Goal: Task Accomplishment & Management: Complete application form

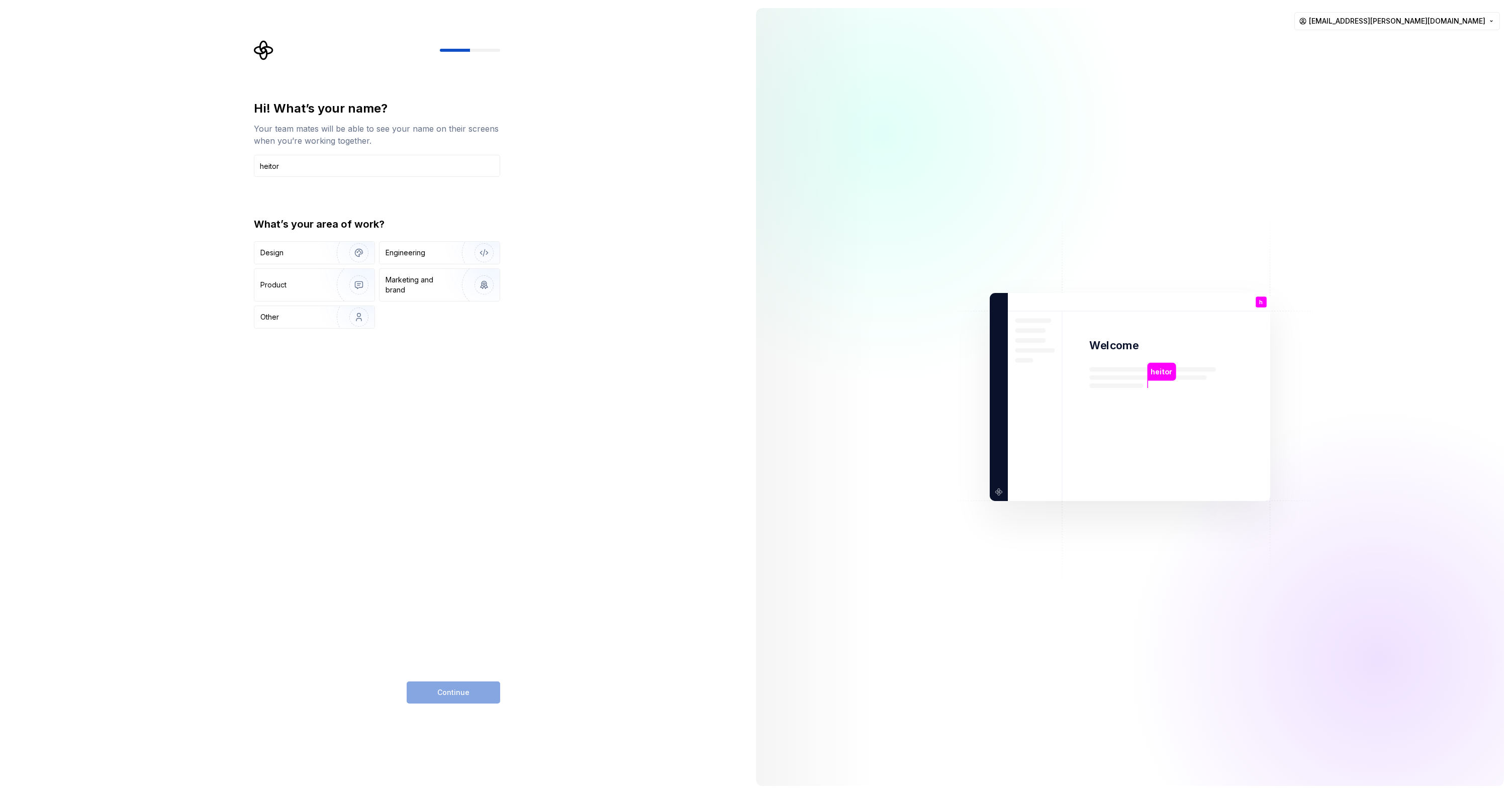
type input "heitor"
click at [406, 198] on div "Hi! What’s your name? Your team mates will be able to see your name on their sc…" at bounding box center [377, 214] width 247 height 228
click at [480, 251] on img "button" at bounding box center [478, 252] width 65 height 67
click at [464, 692] on span "Continue" at bounding box center [453, 692] width 32 height 10
click at [606, 261] on div "Nice to meet you! What’s your role? We’ll show this on your profile, so your te…" at bounding box center [374, 397] width 748 height 794
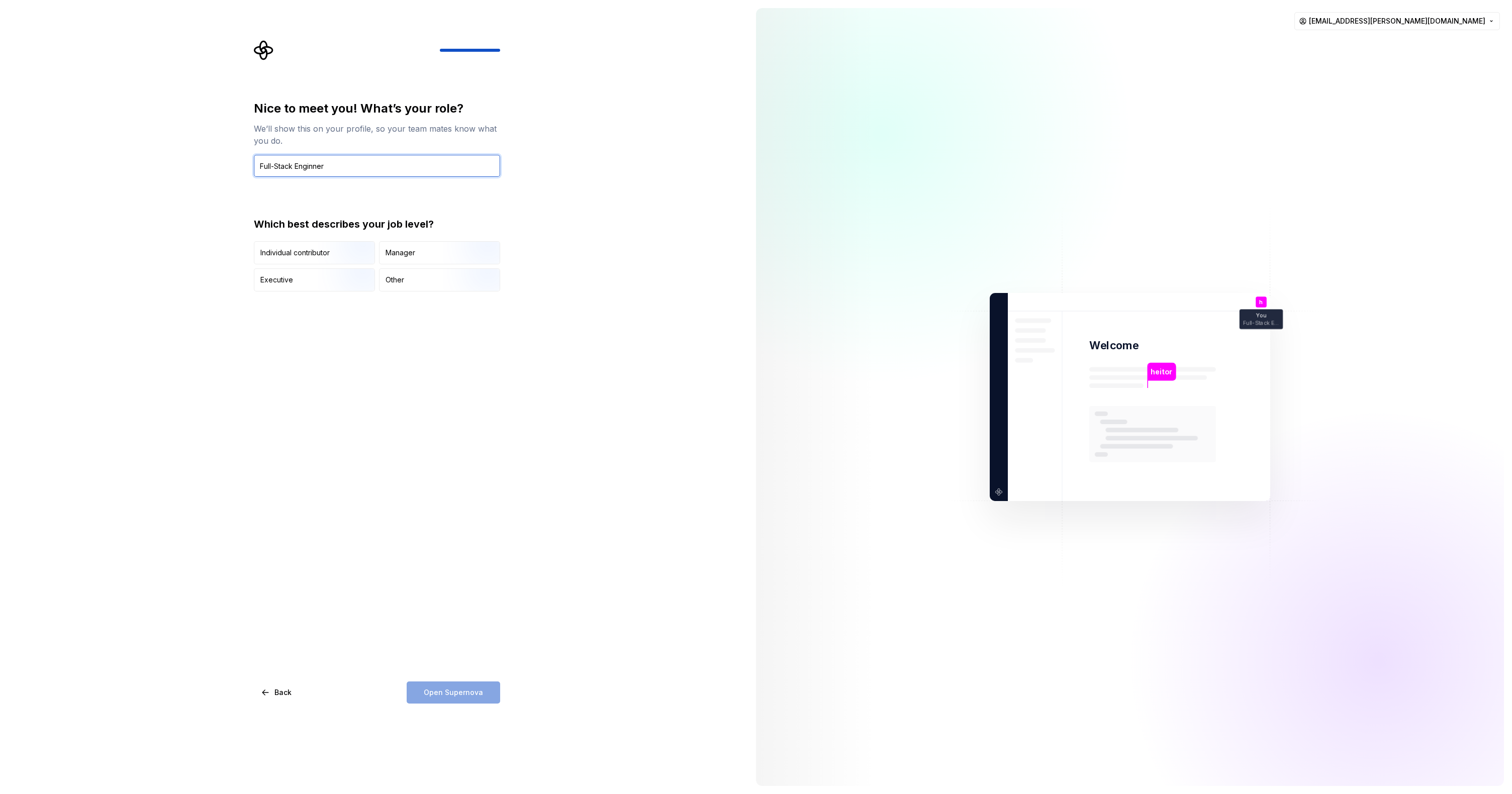
click at [319, 166] on input "Full-Stack Enginner" at bounding box center [377, 166] width 247 height 22
type input "Full-Stack Engineer"
click at [351, 252] on img "button" at bounding box center [350, 265] width 65 height 67
click at [424, 692] on button "Open Supernova" at bounding box center [453, 692] width 93 height 22
